Goal: Task Accomplishment & Management: Manage account settings

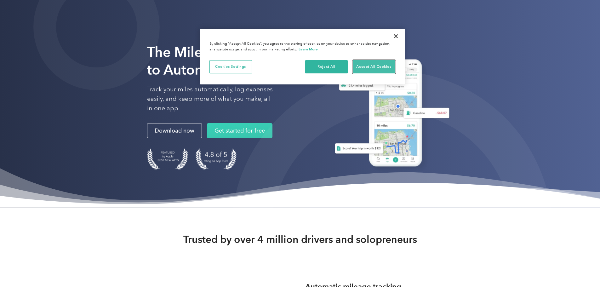
click at [371, 68] on button "Accept All Cookies" at bounding box center [374, 66] width 42 height 13
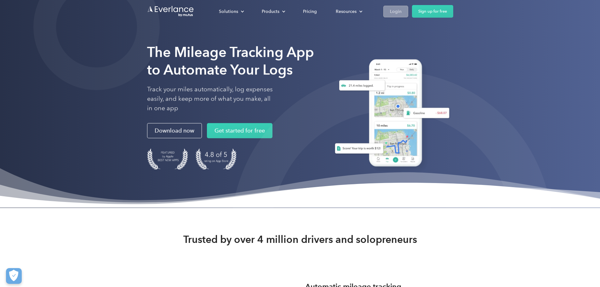
click at [401, 9] on div "Login" at bounding box center [396, 12] width 12 height 8
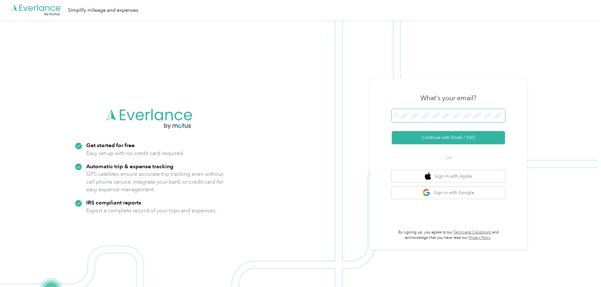
click at [429, 112] on span at bounding box center [448, 115] width 113 height 13
click at [470, 139] on button "Continue with Email / SSO" at bounding box center [448, 137] width 113 height 13
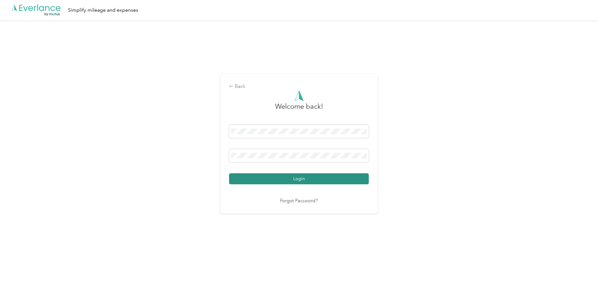
click at [305, 179] on button "Login" at bounding box center [299, 178] width 140 height 11
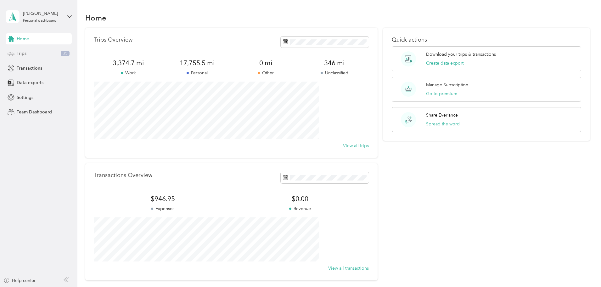
click at [36, 54] on div "Trips 35" at bounding box center [39, 53] width 66 height 11
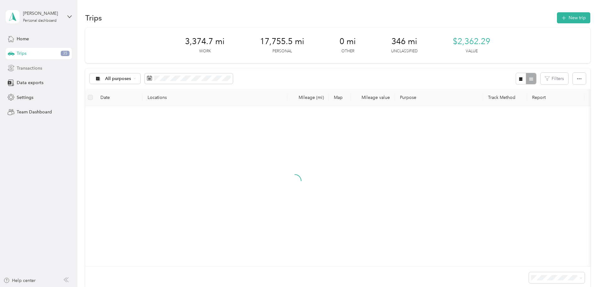
click at [26, 67] on span "Transactions" at bounding box center [29, 68] width 25 height 7
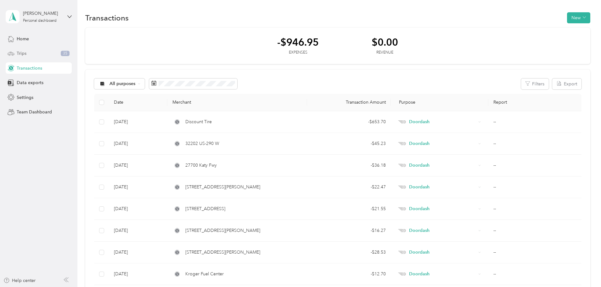
click at [35, 55] on div "Trips 35" at bounding box center [39, 53] width 66 height 11
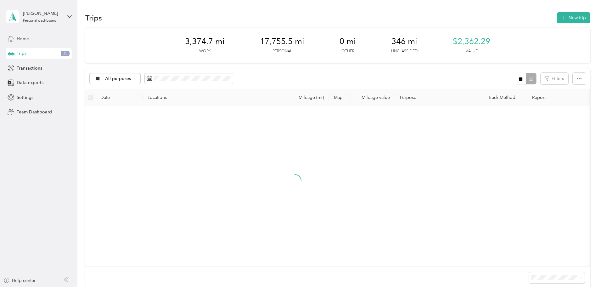
click at [37, 38] on div "Home" at bounding box center [39, 38] width 66 height 11
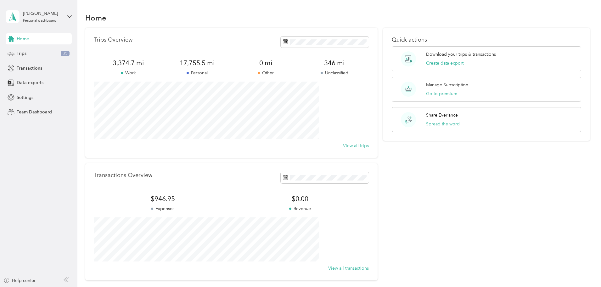
click at [68, 180] on aside "Eduardo Ayosa Personal dashboard Home Trips 35 Transactions Data exports Settin…" at bounding box center [38, 143] width 77 height 287
click at [22, 99] on span "Settings" at bounding box center [25, 97] width 17 height 7
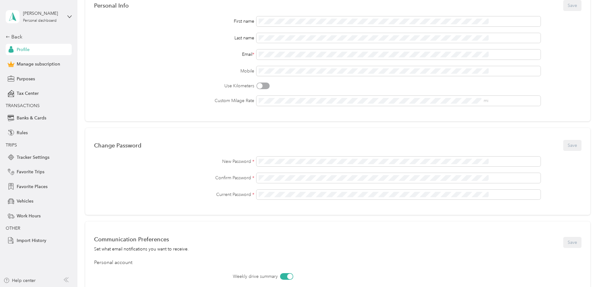
scroll to position [126, 0]
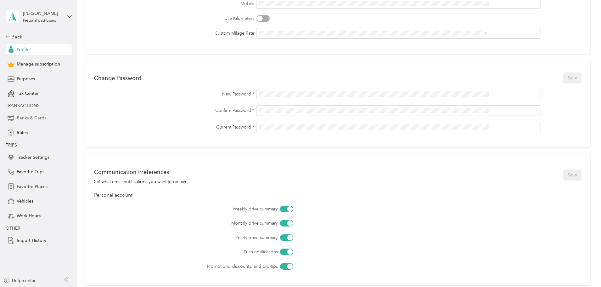
click at [41, 117] on span "Banks & Cards" at bounding box center [32, 118] width 30 height 7
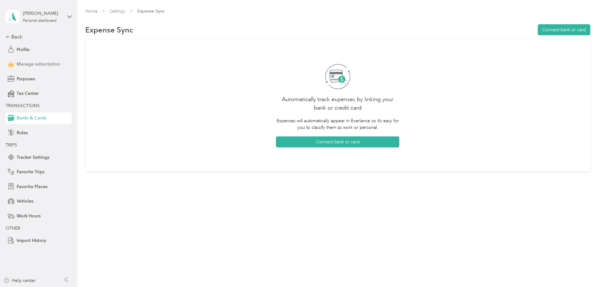
click at [40, 67] on span "Manage subscription" at bounding box center [38, 64] width 43 height 7
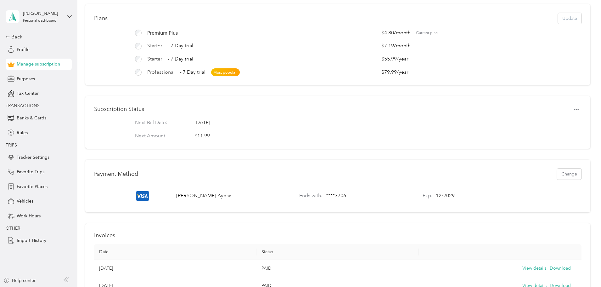
scroll to position [63, 0]
